Goal: Task Accomplishment & Management: Manage account settings

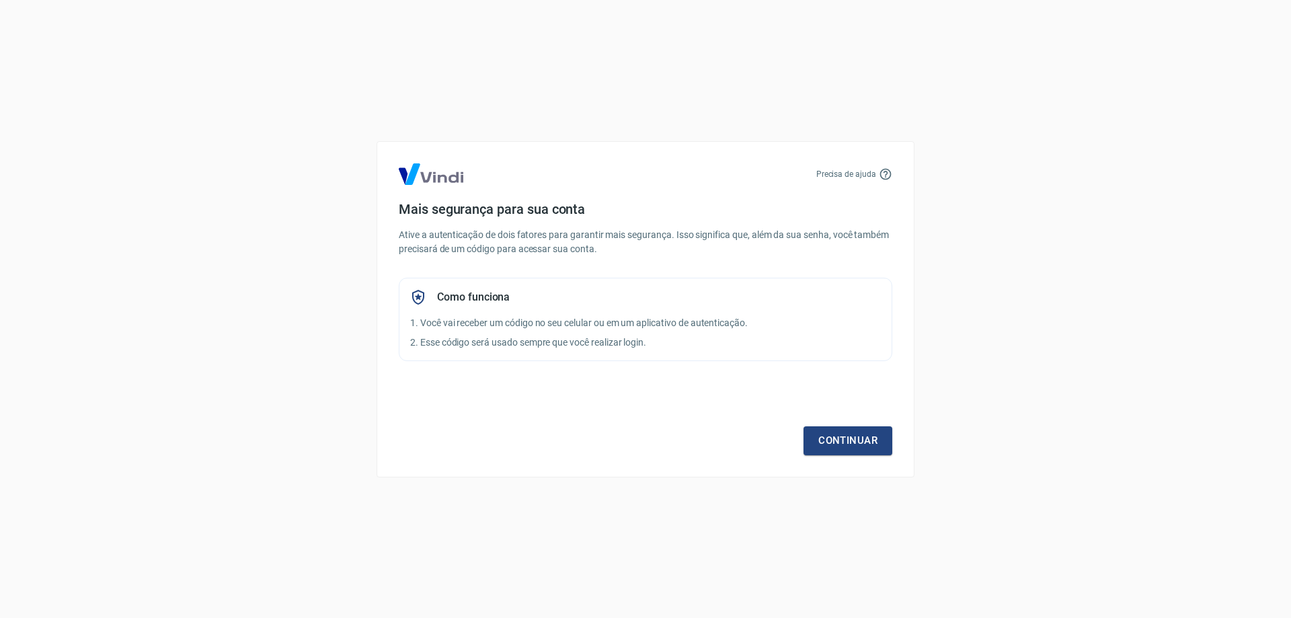
click at [839, 426] on div "Continuar" at bounding box center [646, 416] width 494 height 78
click at [839, 431] on link "Continuar" at bounding box center [848, 440] width 89 height 28
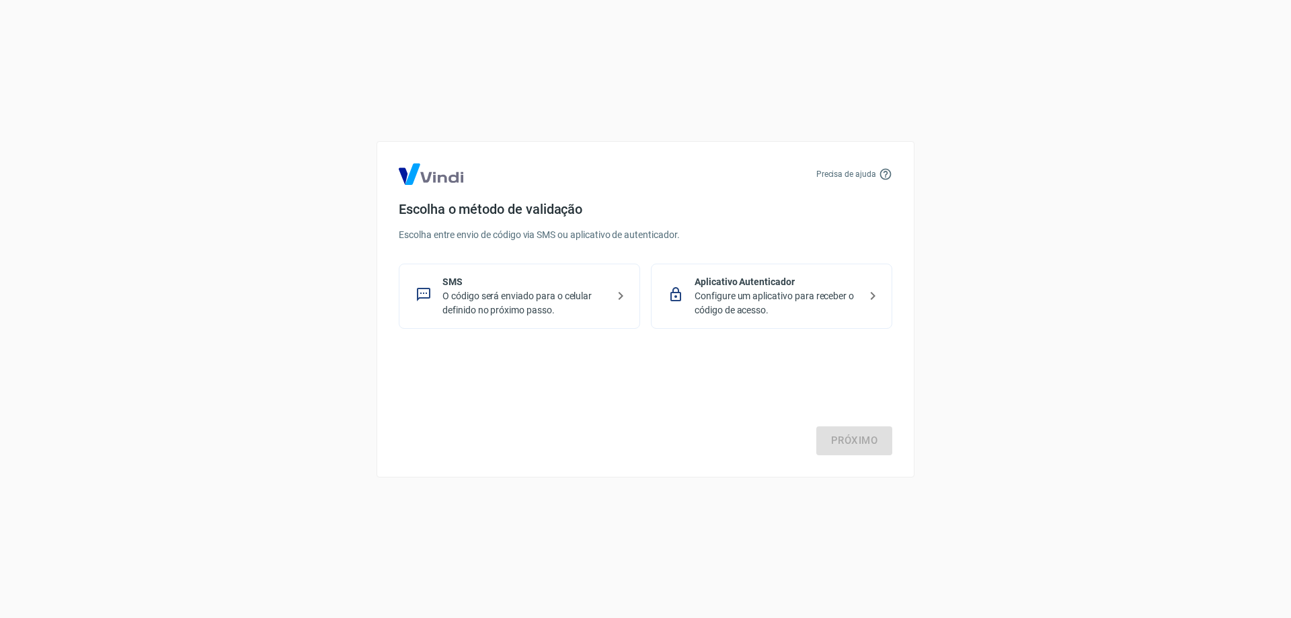
click at [549, 329] on div "Precisa de ajuda Escolha o método de validação Escolha entre envio de código vi…" at bounding box center [646, 309] width 538 height 336
click at [473, 303] on p "O código será enviado para o celular definido no próximo passo." at bounding box center [524, 303] width 165 height 28
click at [726, 294] on p "Configure um aplicativo para receber o código de acesso." at bounding box center [777, 303] width 165 height 28
click at [850, 430] on link "Próximo" at bounding box center [854, 440] width 76 height 28
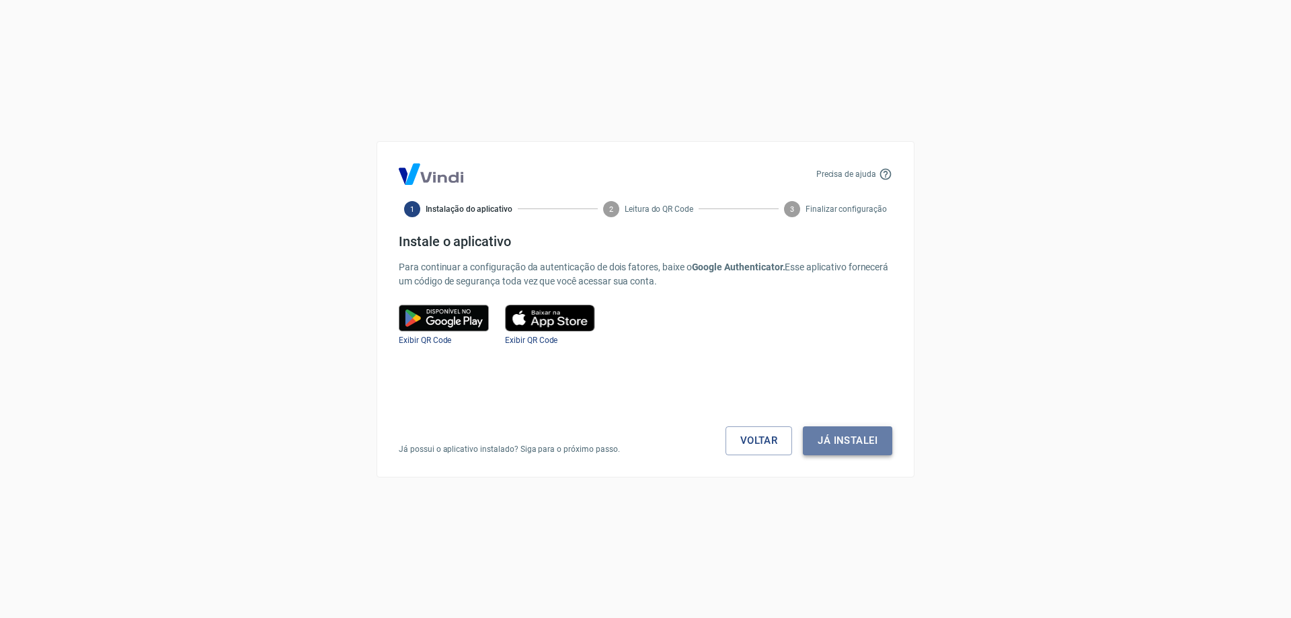
click at [848, 445] on button "Já instalei" at bounding box center [847, 440] width 89 height 28
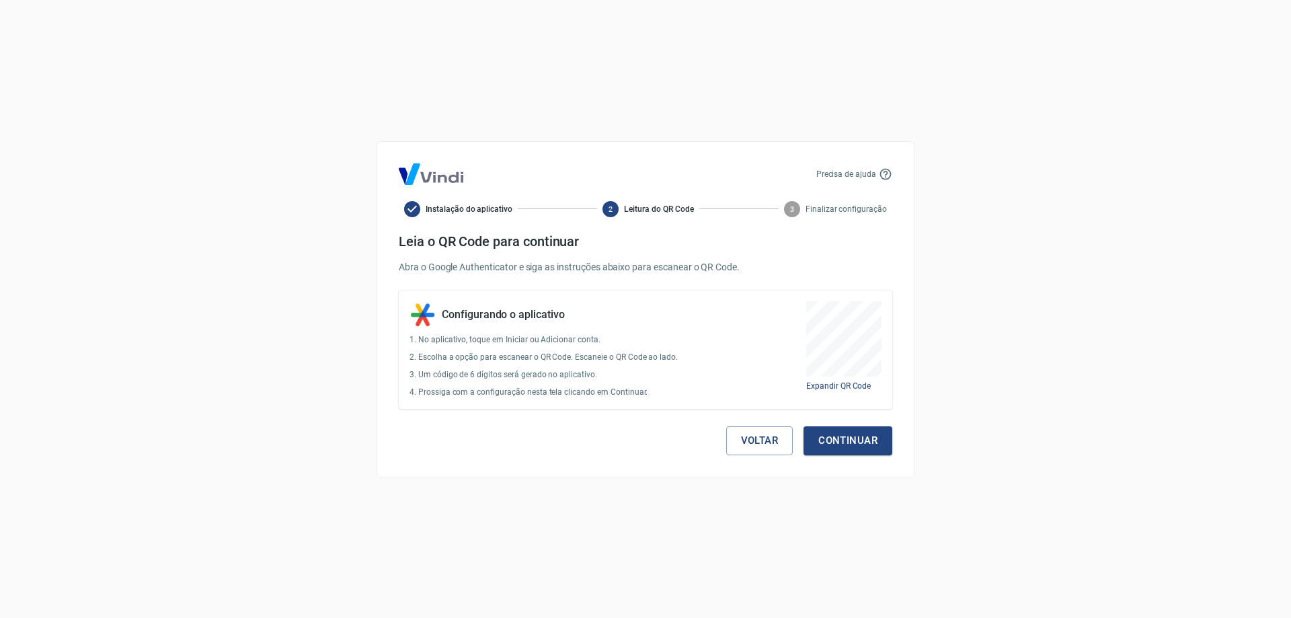
drag, startPoint x: 489, startPoint y: 88, endPoint x: 487, endPoint y: 81, distance: 7.0
click at [488, 86] on div "Precisa de ajuda Instalação do aplicativo 2 Leitura do QR Code 3 Finalizar conf…" at bounding box center [645, 309] width 1291 height 618
click at [773, 448] on button "Voltar" at bounding box center [759, 440] width 67 height 28
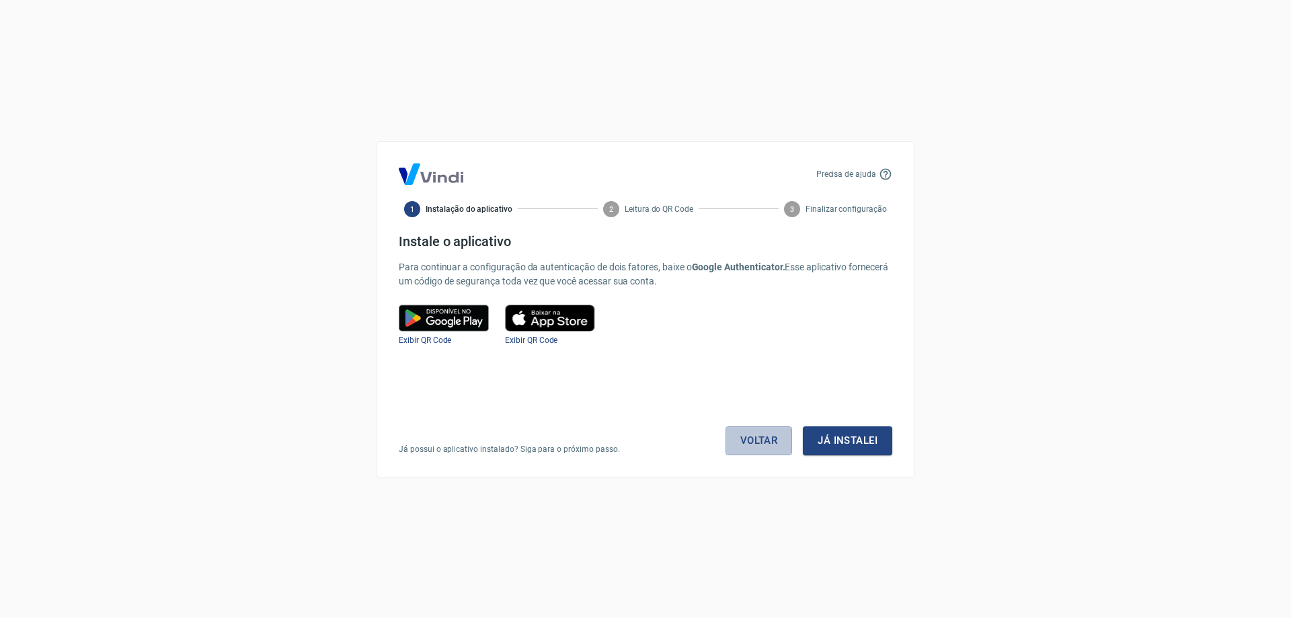
click at [773, 448] on link "Voltar" at bounding box center [759, 440] width 67 height 28
